Goal: Task Accomplishment & Management: Use online tool/utility

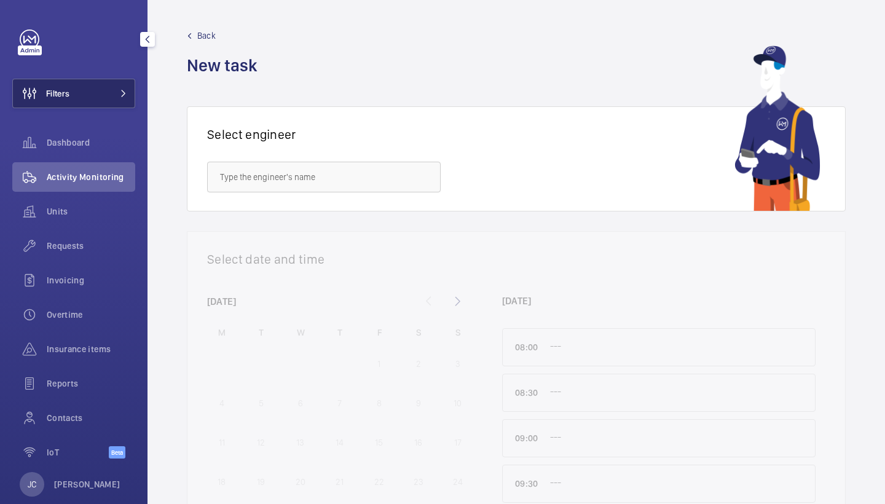
click at [102, 87] on button "Filters" at bounding box center [73, 93] width 123 height 29
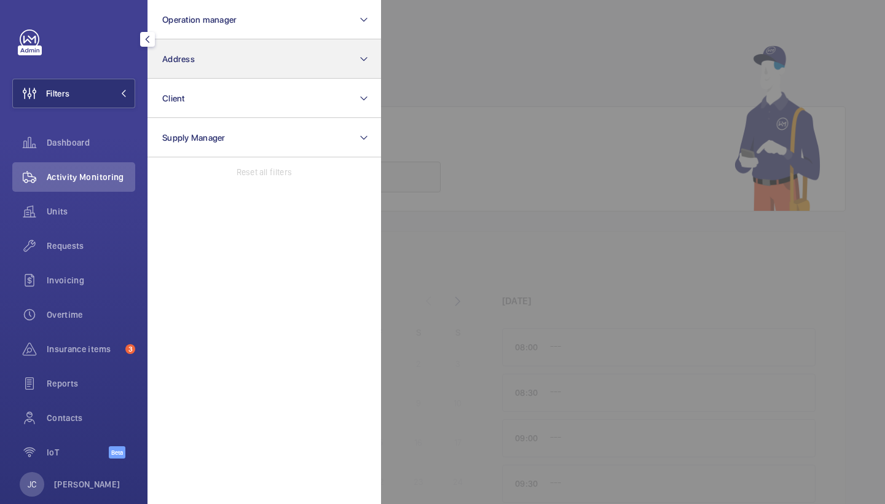
click at [191, 62] on span "Address" at bounding box center [178, 59] width 33 height 10
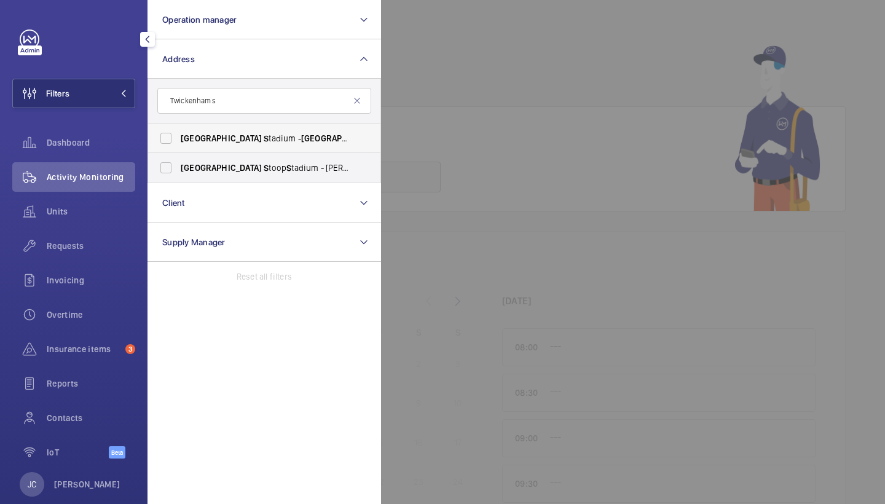
type input "Twickenham s"
click at [216, 139] on span "[GEOGRAPHIC_DATA]" at bounding box center [221, 138] width 81 height 10
click at [178, 139] on input "Twickenham S tadium - [GEOGRAPHIC_DATA], [GEOGRAPHIC_DATA] TW2 7BA" at bounding box center [166, 138] width 25 height 25
checkbox input "true"
click at [94, 170] on div "Activity Monitoring" at bounding box center [73, 176] width 123 height 29
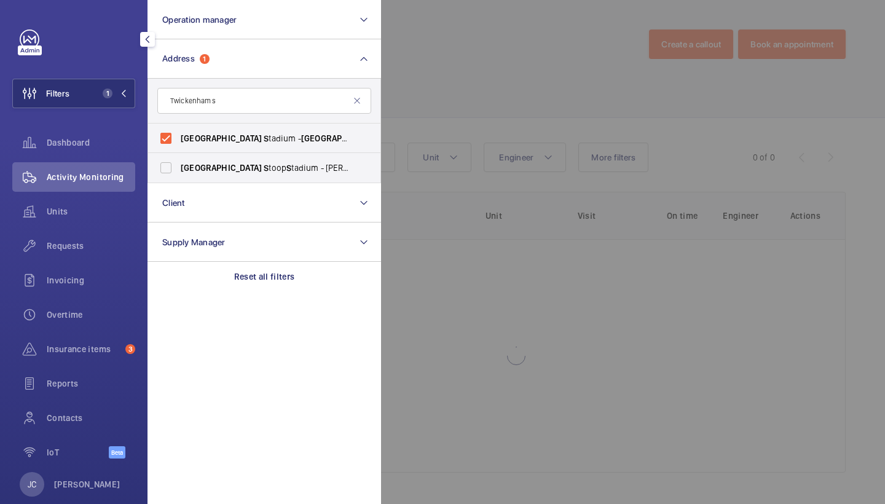
click at [462, 76] on div at bounding box center [823, 252] width 885 height 504
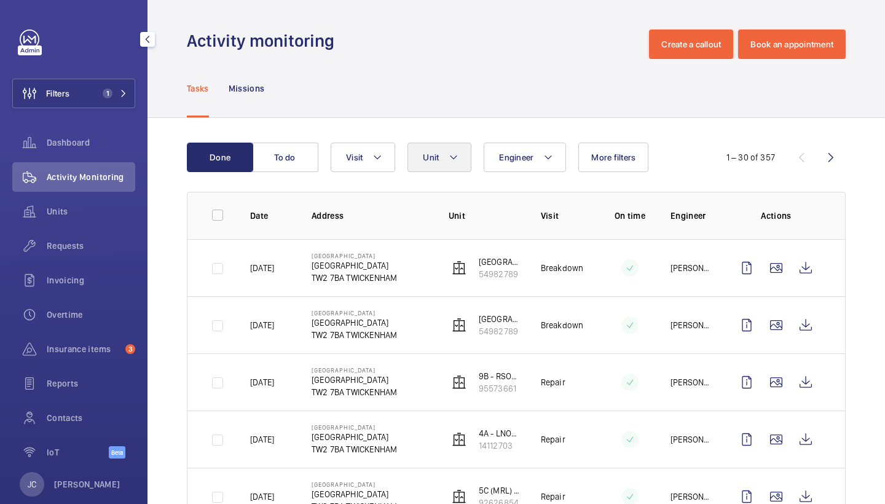
click at [435, 153] on span "Unit" at bounding box center [431, 157] width 16 height 10
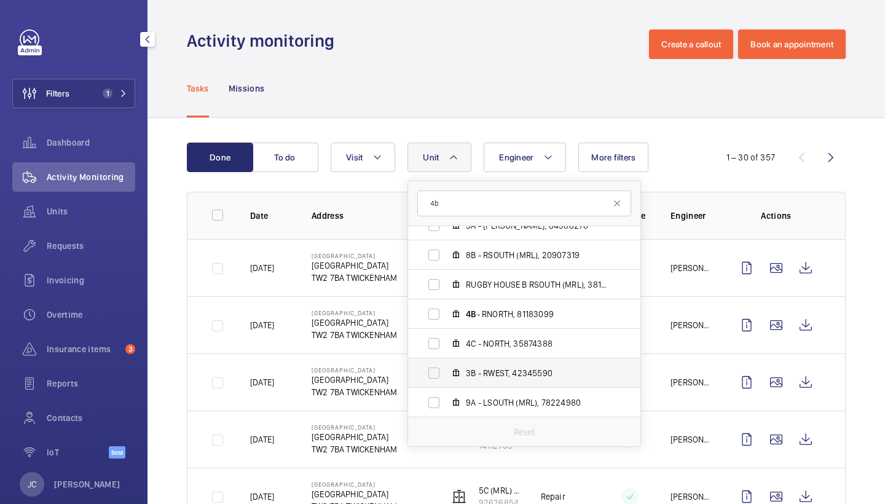
scroll to position [883, 0]
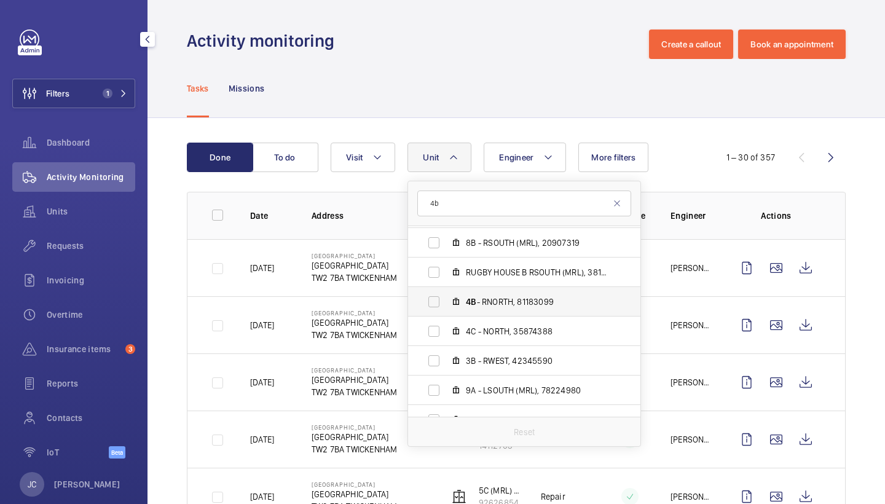
type input "4b"
click at [483, 300] on span "4B - RNORTH, 81183099" at bounding box center [537, 302] width 143 height 12
click at [446, 300] on input "4B - RNORTH, 81183099" at bounding box center [434, 301] width 25 height 25
checkbox input "true"
click at [434, 106] on div "Tasks Missions" at bounding box center [516, 88] width 659 height 58
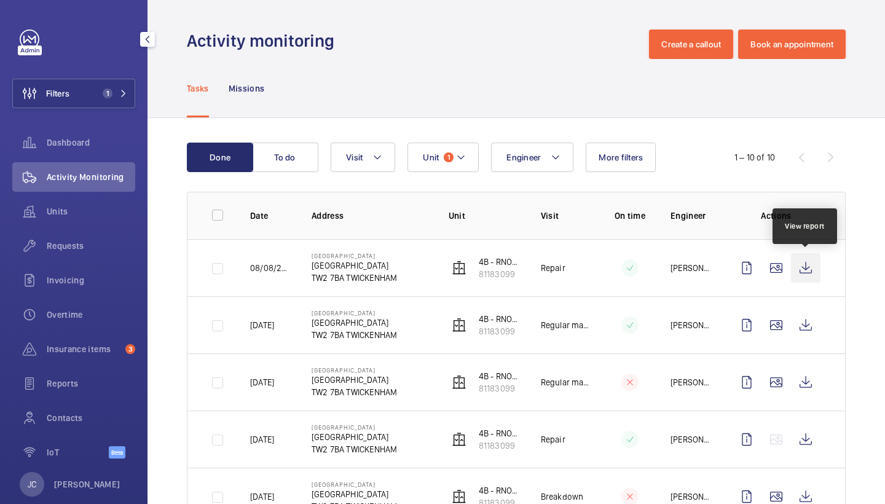
click at [806, 268] on wm-front-icon-button at bounding box center [805, 267] width 29 height 29
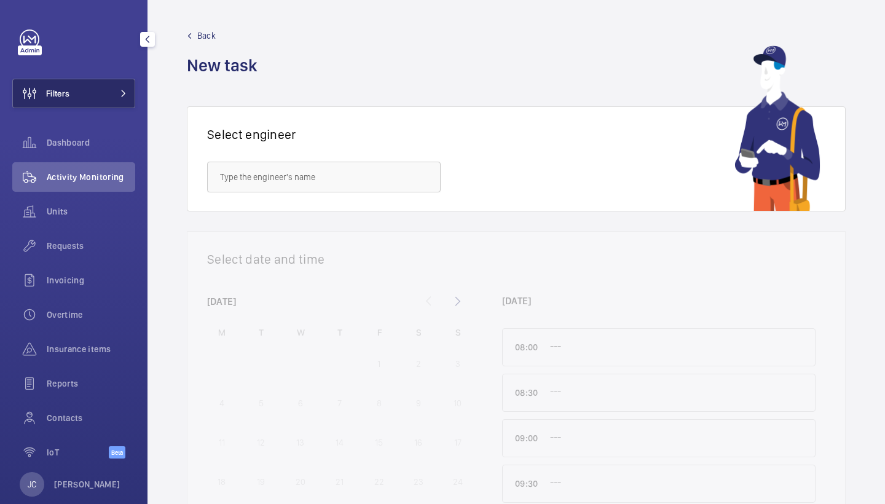
click at [101, 90] on button "Filters" at bounding box center [73, 93] width 123 height 29
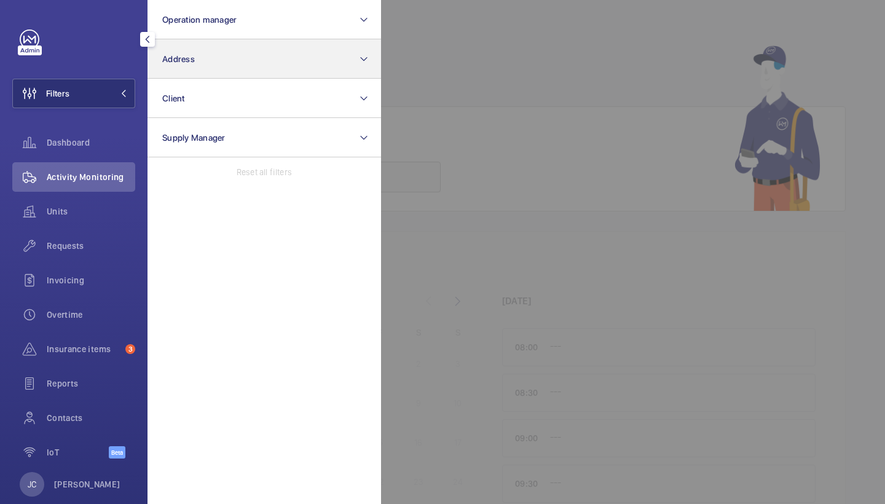
click at [202, 60] on button "Address" at bounding box center [264, 58] width 234 height 39
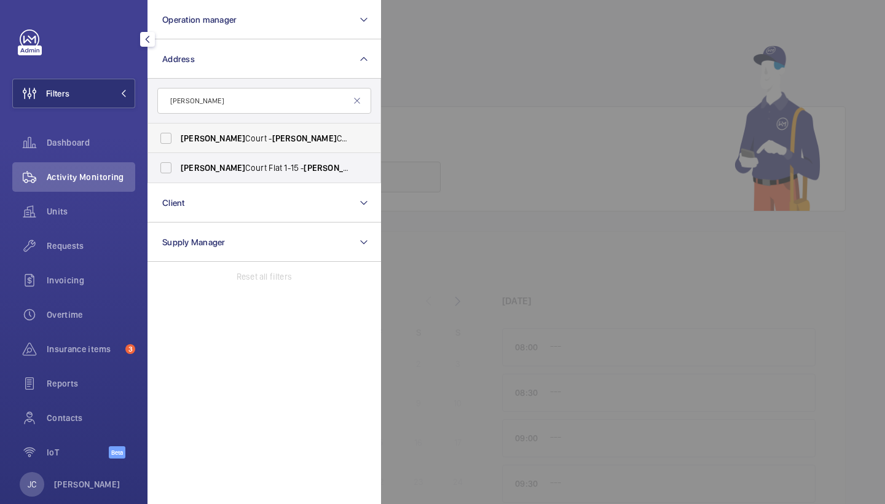
type input "baxter"
click at [229, 137] on span "Baxter Court - Baxter Court, LONDON E8 1FE" at bounding box center [265, 138] width 169 height 12
click at [178, 137] on input "Baxter Court - Baxter Court, LONDON E8 1FE" at bounding box center [166, 138] width 25 height 25
checkbox input "true"
click at [229, 159] on label "Baxter Court Flat 1-15 - Baxter Court Flat 1-15, LONDON E8 1FE" at bounding box center [255, 167] width 214 height 29
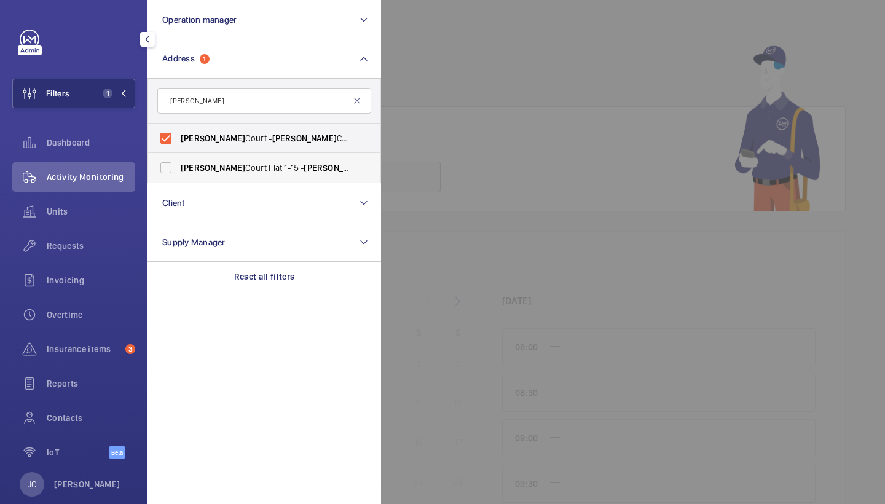
click at [178, 159] on input "Baxter Court Flat 1-15 - Baxter Court Flat 1-15, LONDON E8 1FE" at bounding box center [166, 167] width 25 height 25
checkbox input "true"
click at [133, 166] on div "Activity Monitoring" at bounding box center [73, 176] width 123 height 29
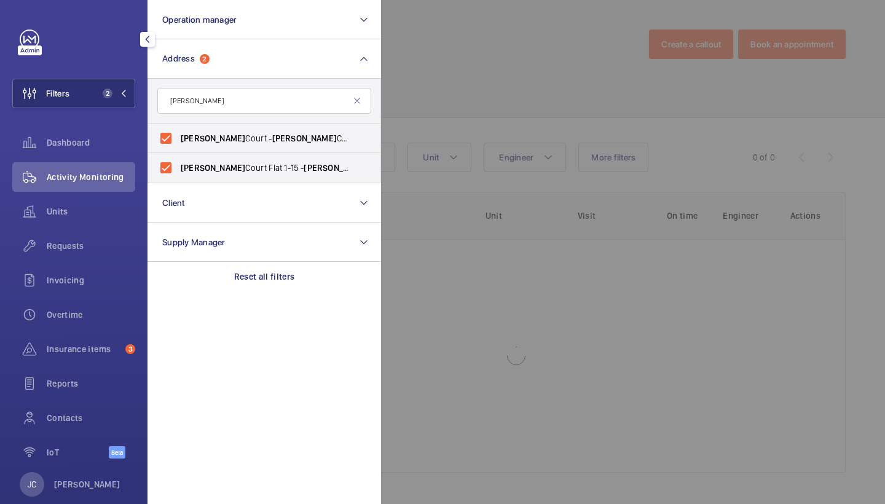
click at [486, 93] on div at bounding box center [823, 252] width 885 height 504
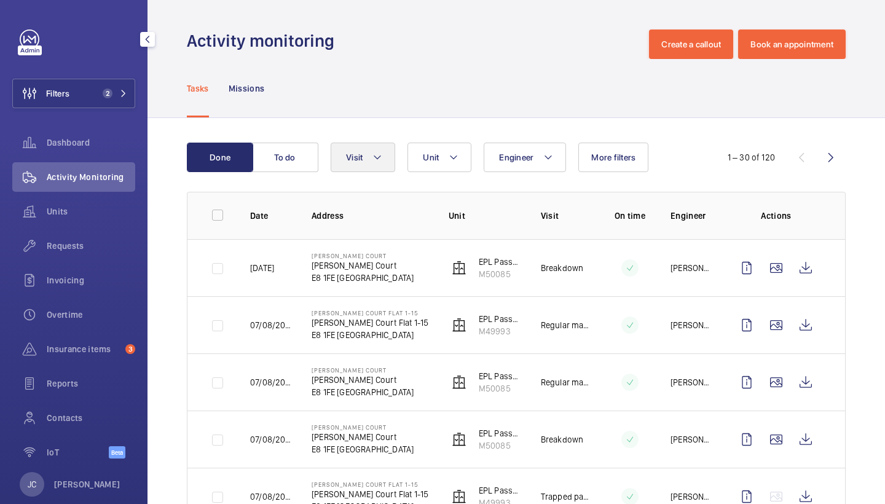
click at [382, 144] on button "Visit" at bounding box center [363, 157] width 65 height 29
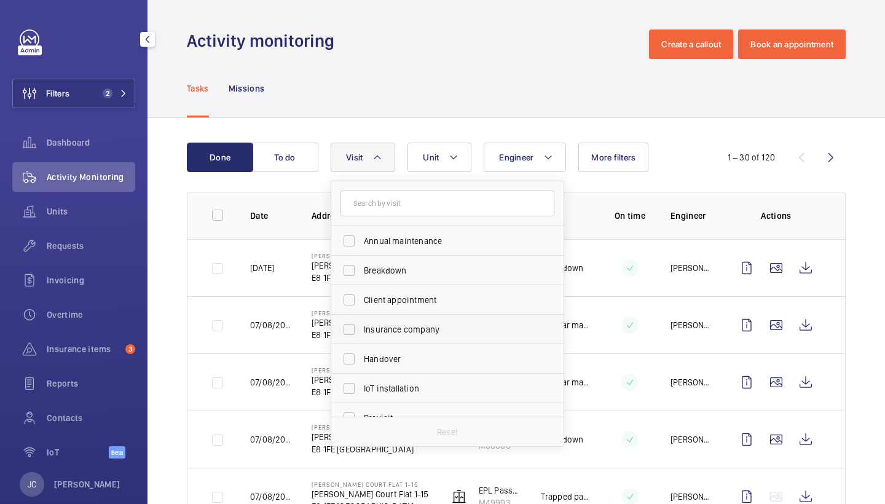
scroll to position [132, 0]
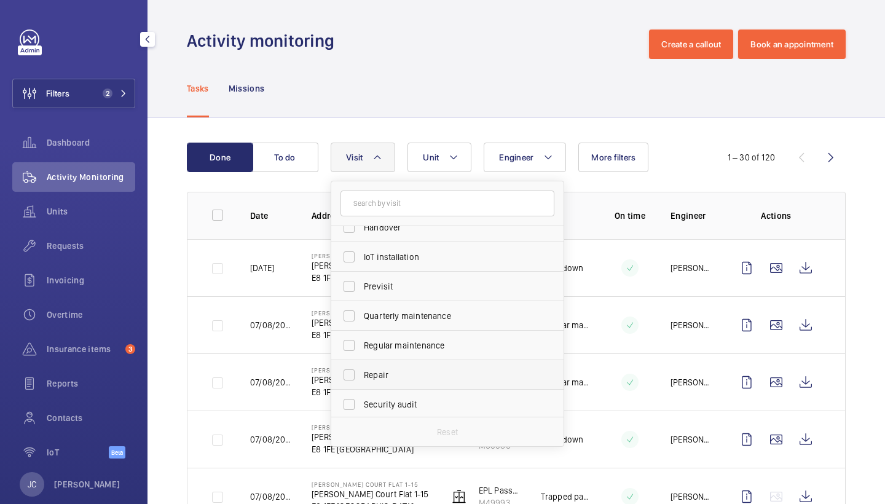
click at [383, 374] on span "Repair" at bounding box center [448, 375] width 169 height 12
click at [361, 374] on input "Repair" at bounding box center [349, 375] width 25 height 25
checkbox input "true"
click at [421, 96] on div "Tasks Missions" at bounding box center [516, 88] width 659 height 58
